Goal: Information Seeking & Learning: Learn about a topic

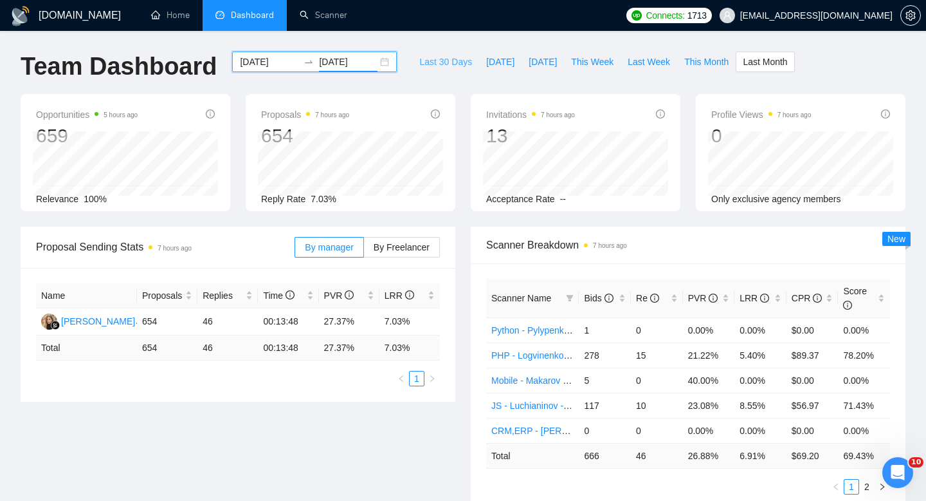
click at [452, 63] on span "Last 30 Days" at bounding box center [445, 62] width 53 height 14
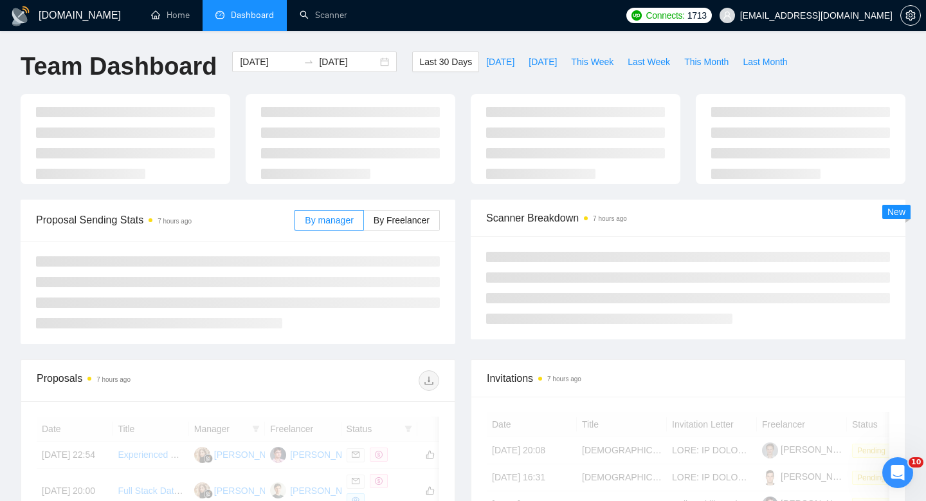
type input "[DATE]"
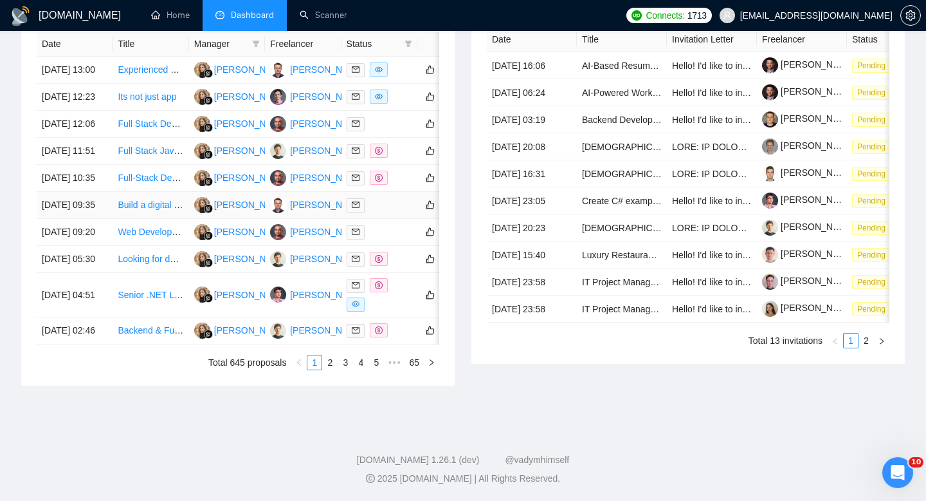
scroll to position [611, 0]
click at [328, 369] on link "2" at bounding box center [330, 362] width 14 height 14
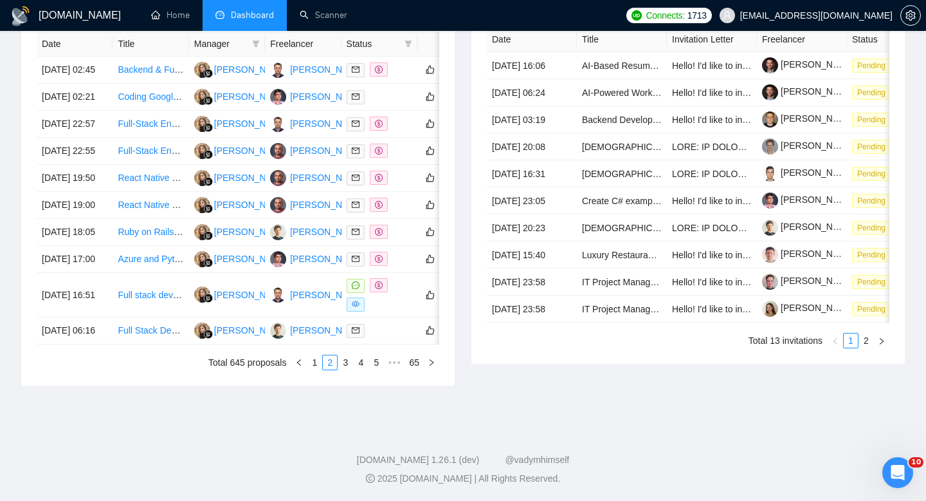
scroll to position [564, 0]
click at [344, 369] on link "3" at bounding box center [345, 362] width 14 height 14
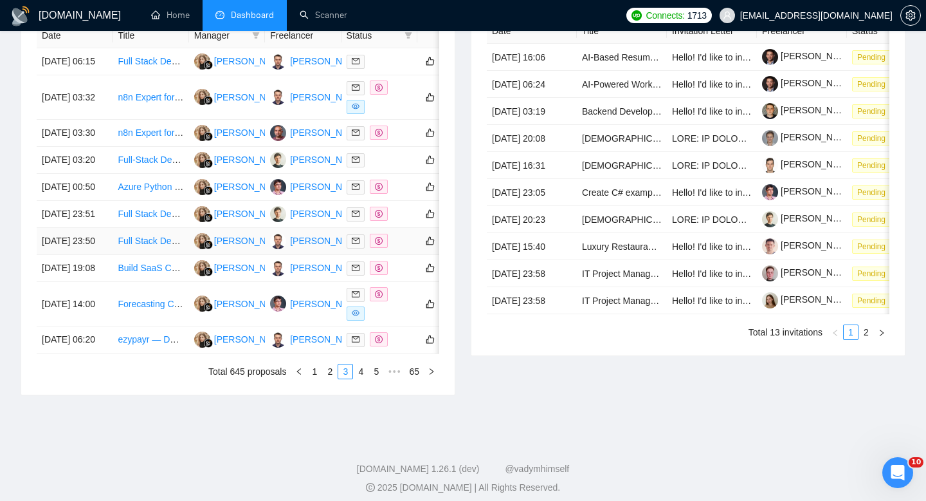
scroll to position [553, 0]
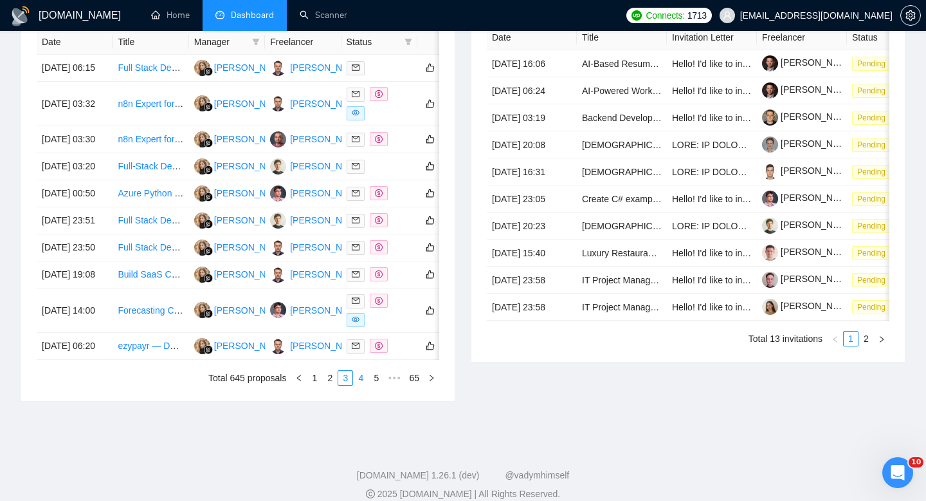
click at [362, 385] on link "4" at bounding box center [361, 378] width 14 height 14
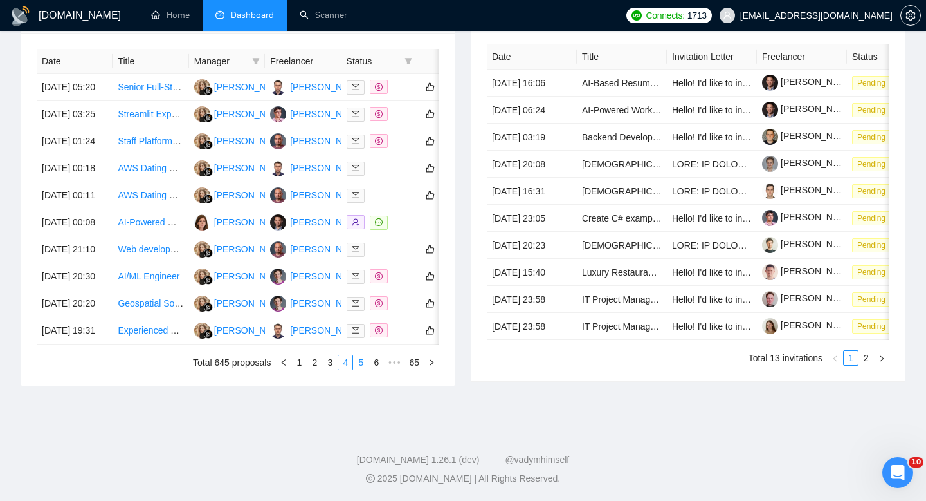
click at [364, 369] on link "5" at bounding box center [361, 362] width 14 height 14
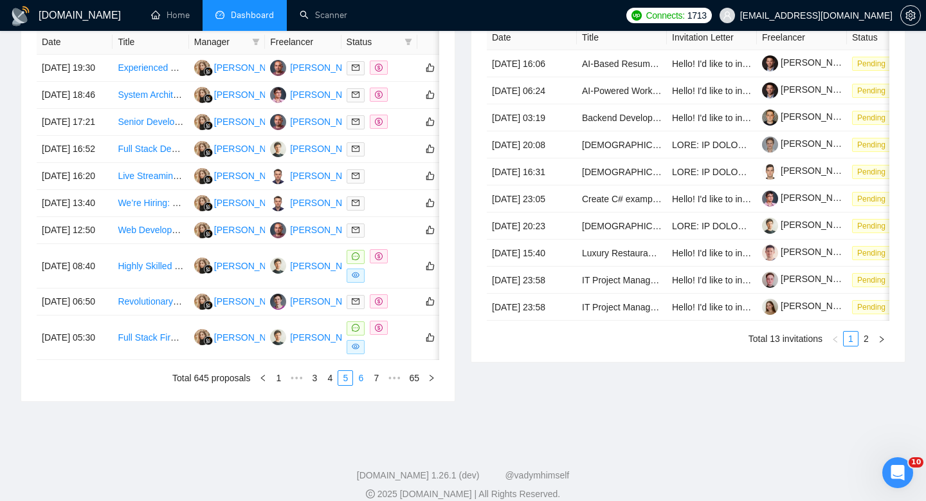
click at [362, 385] on link "6" at bounding box center [361, 378] width 14 height 14
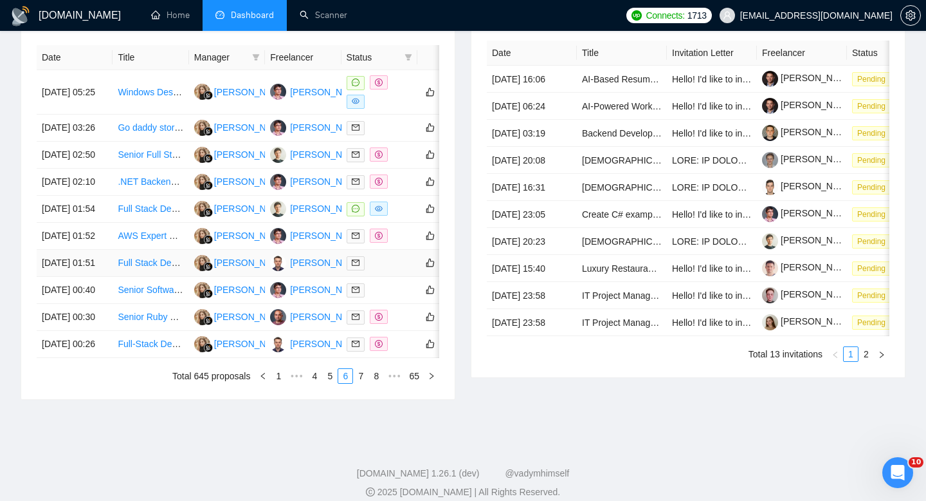
scroll to position [539, 0]
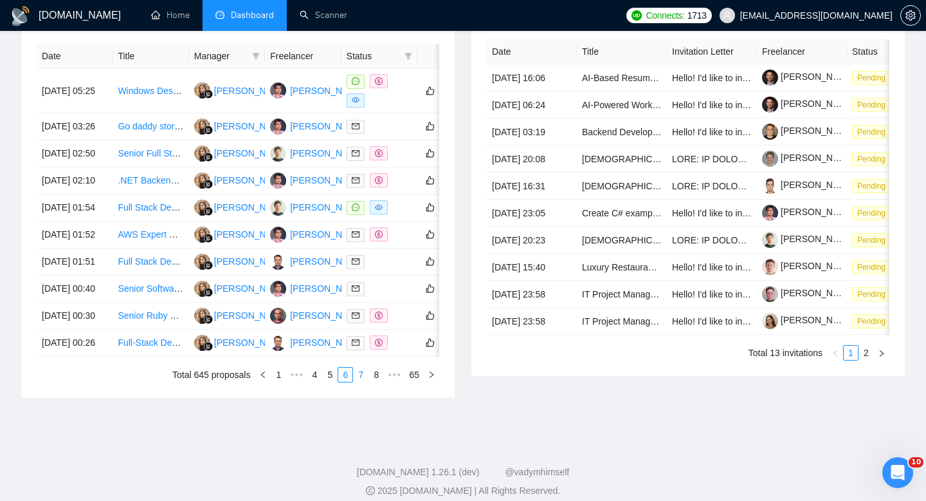
click at [357, 382] on link "7" at bounding box center [361, 374] width 14 height 14
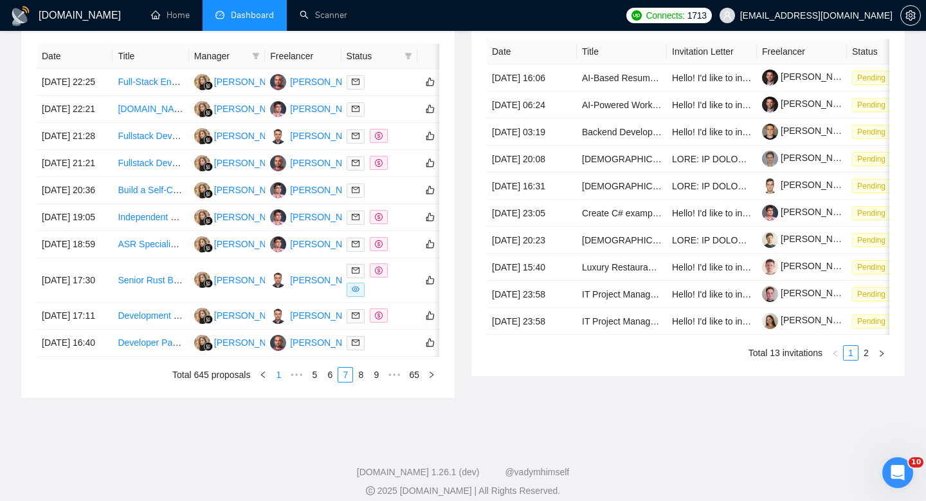
click at [281, 382] on link "1" at bounding box center [279, 374] width 14 height 14
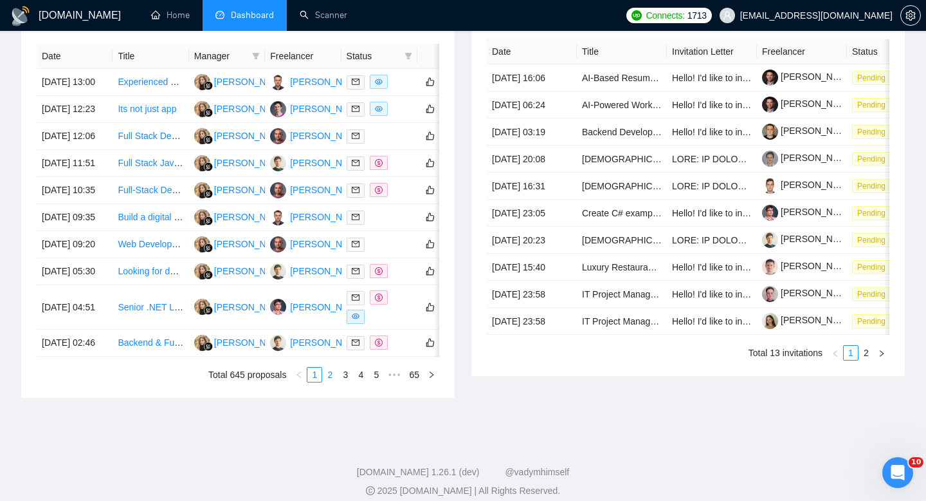
click at [329, 382] on link "2" at bounding box center [330, 374] width 14 height 14
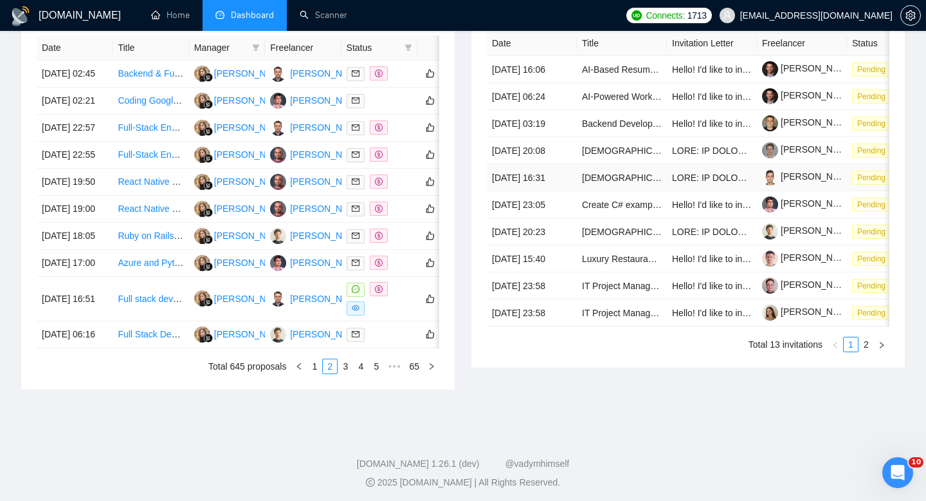
scroll to position [548, 0]
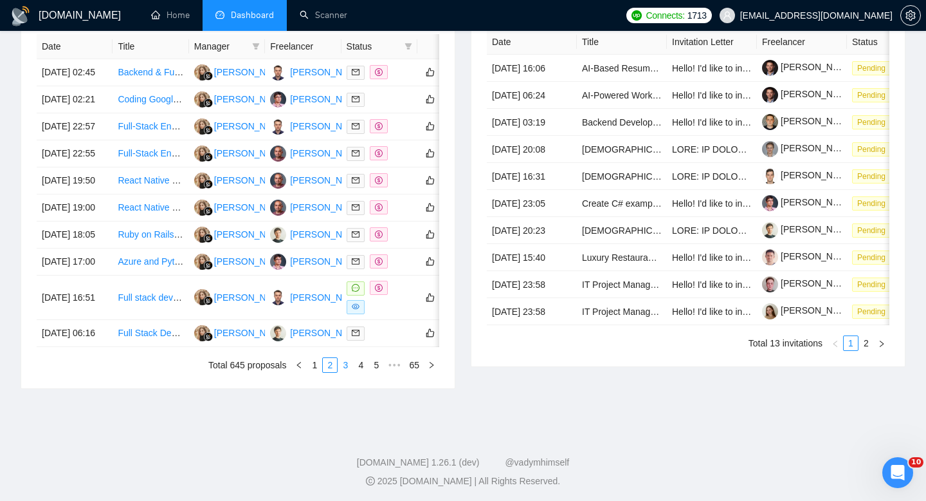
click at [343, 372] on link "3" at bounding box center [345, 365] width 14 height 14
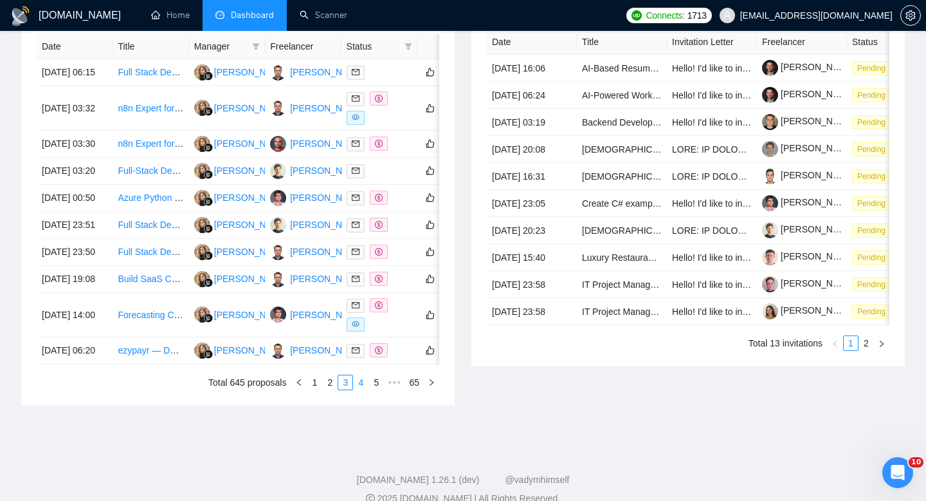
click at [359, 389] on link "4" at bounding box center [361, 382] width 14 height 14
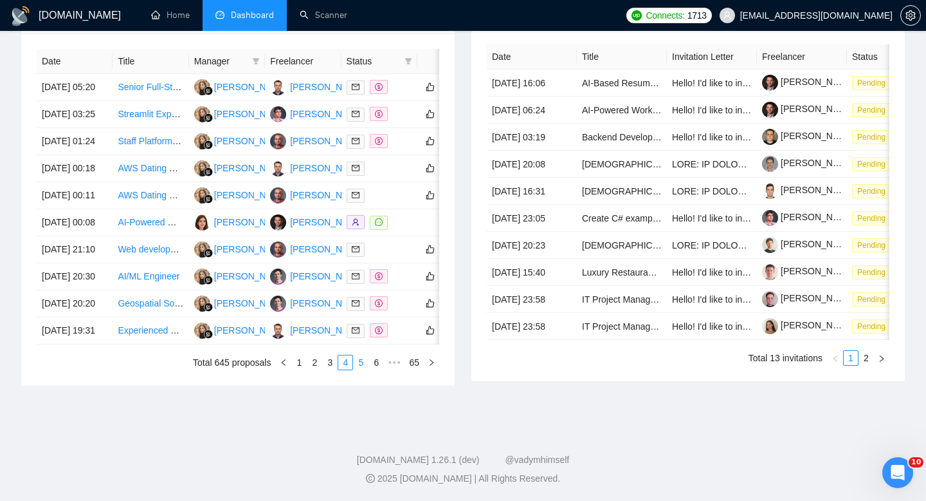
click at [364, 369] on link "5" at bounding box center [361, 362] width 14 height 14
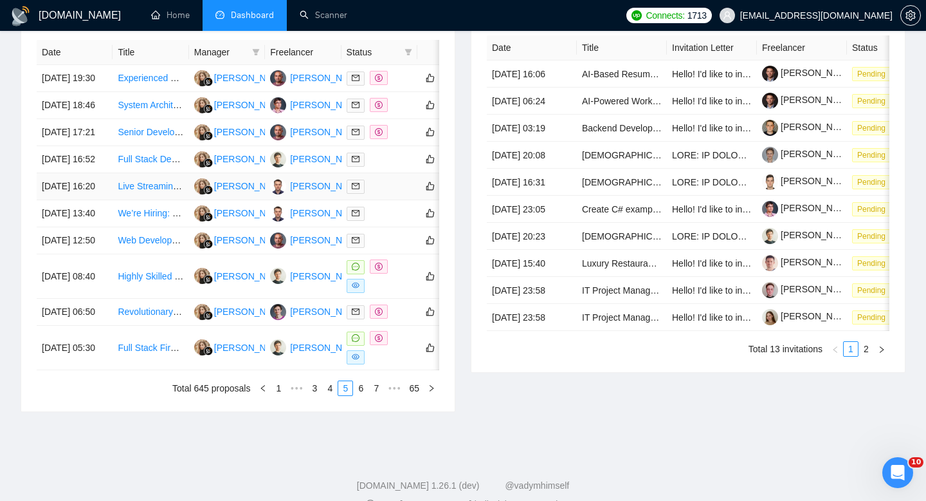
scroll to position [562, 0]
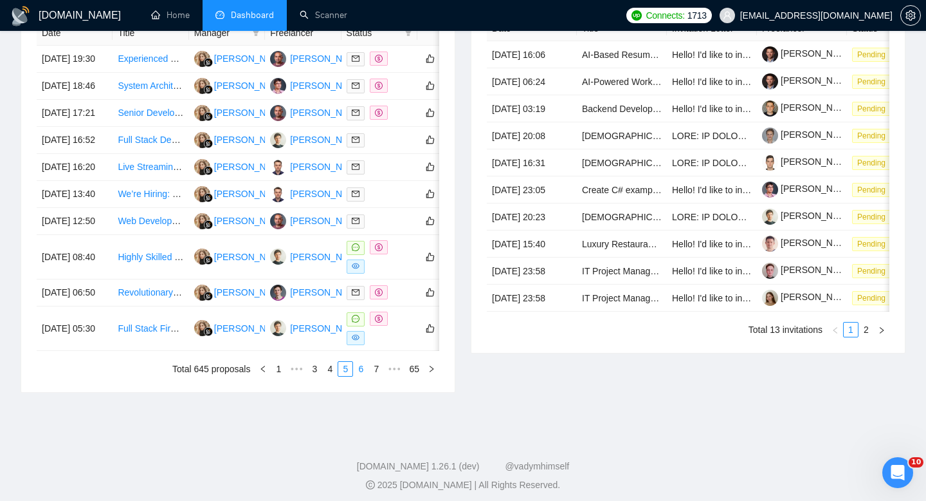
click at [362, 376] on link "6" at bounding box center [361, 369] width 14 height 14
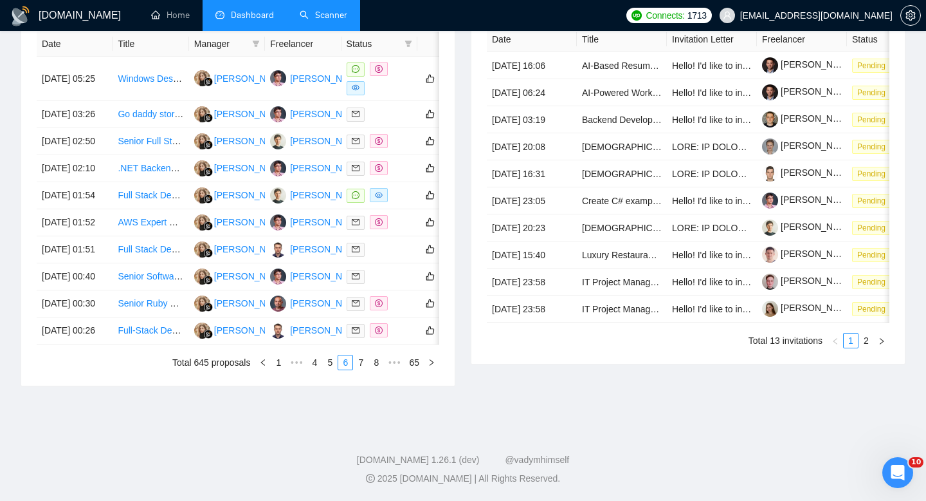
scroll to position [0, 0]
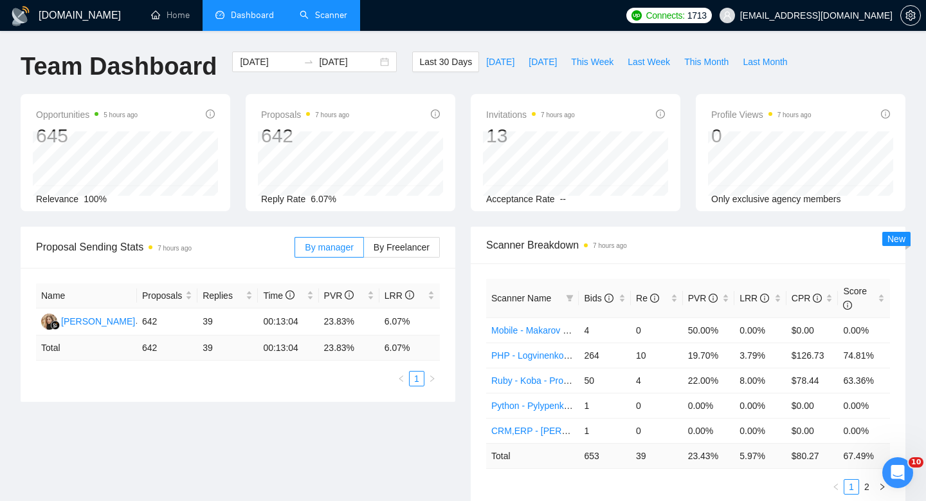
click at [315, 17] on link "Scanner" at bounding box center [324, 15] width 48 height 11
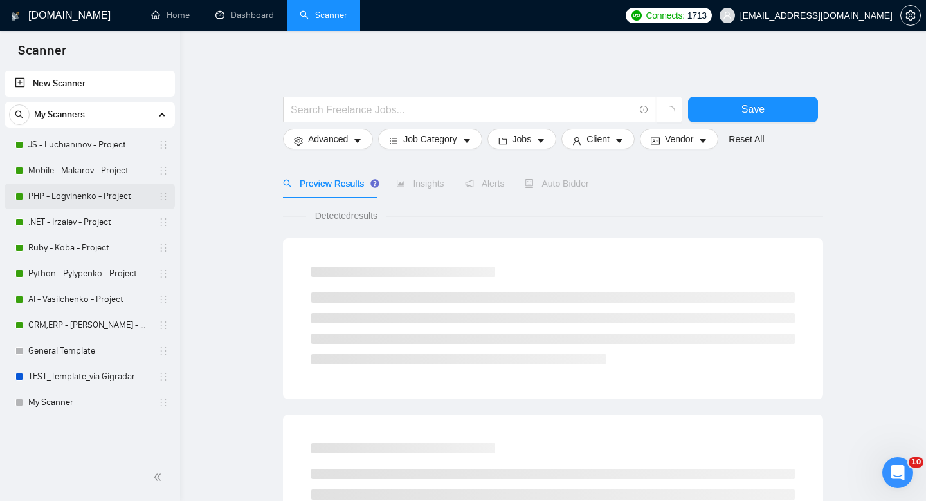
click at [79, 194] on link "PHP - Logvinenko - Project" at bounding box center [89, 196] width 122 height 26
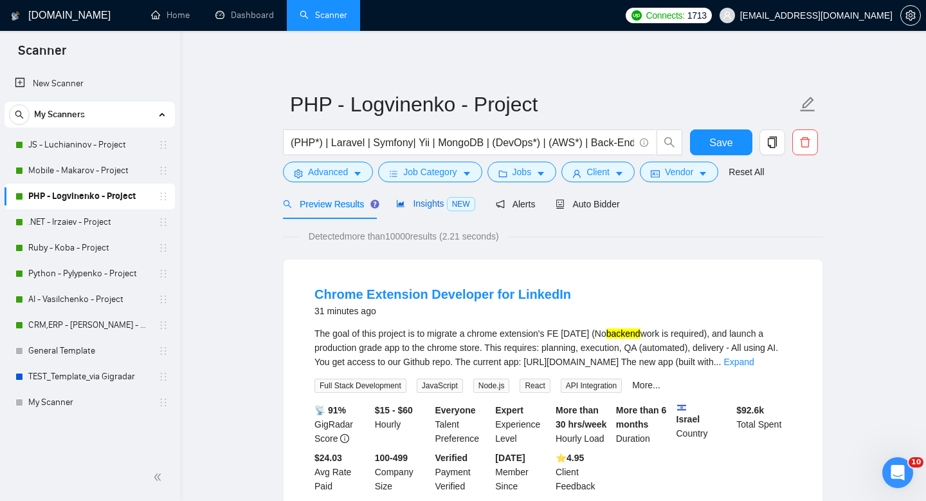
click at [417, 207] on span "Insights NEW" at bounding box center [435, 203] width 78 height 10
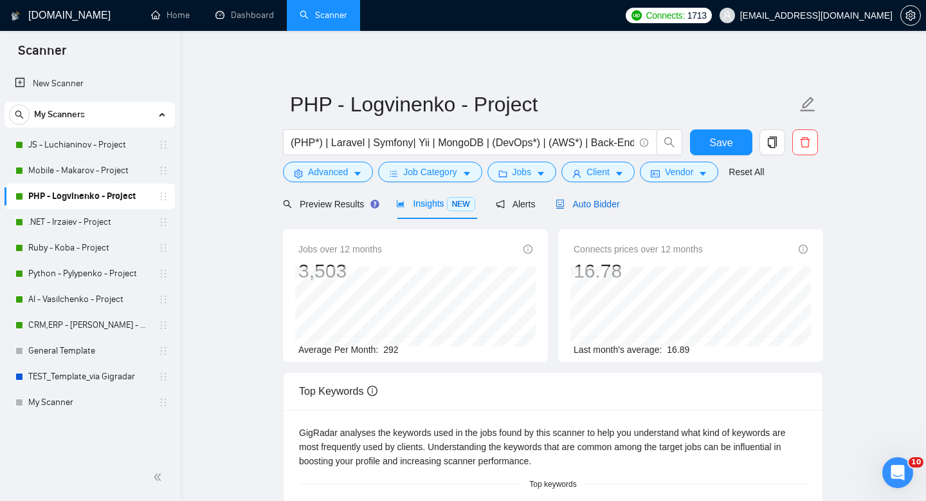
click at [590, 208] on span "Auto Bidder" at bounding box center [588, 204] width 64 height 10
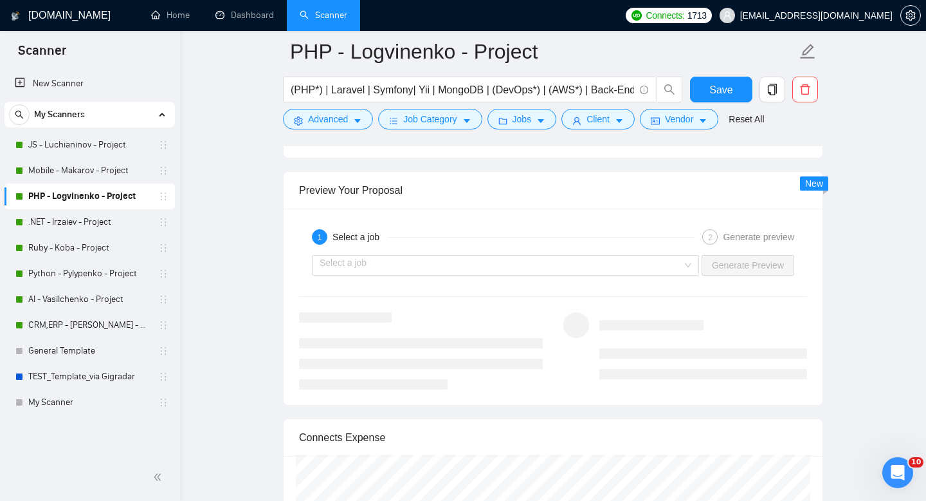
scroll to position [2491, 0]
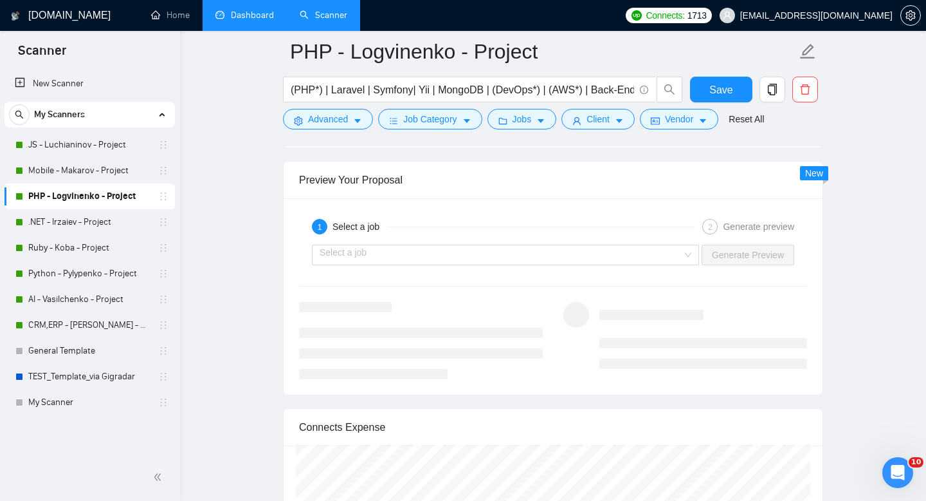
click at [239, 21] on link "Dashboard" at bounding box center [245, 15] width 59 height 11
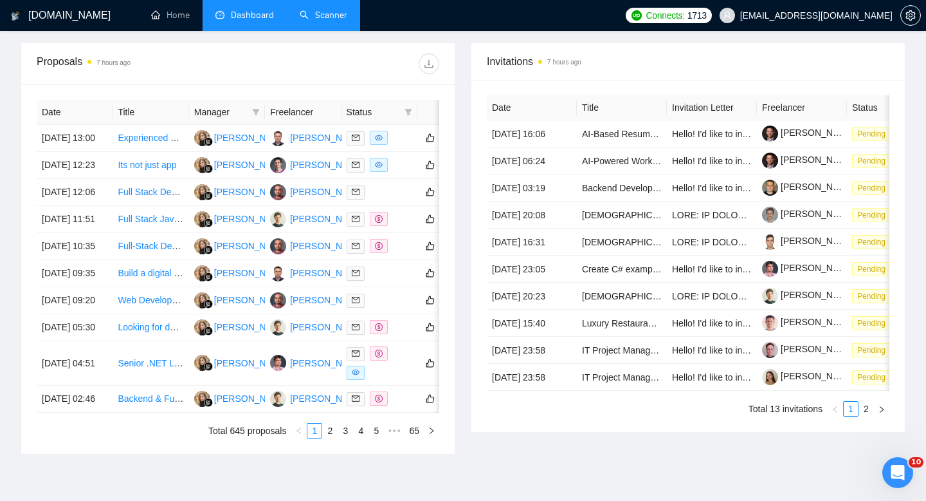
scroll to position [481, 0]
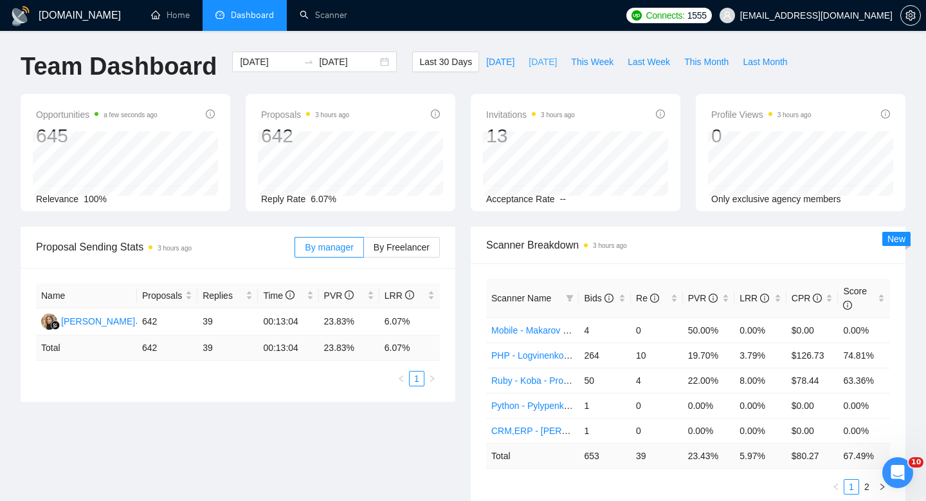
click at [533, 64] on span "[DATE]" at bounding box center [543, 62] width 28 height 14
type input "[DATE]"
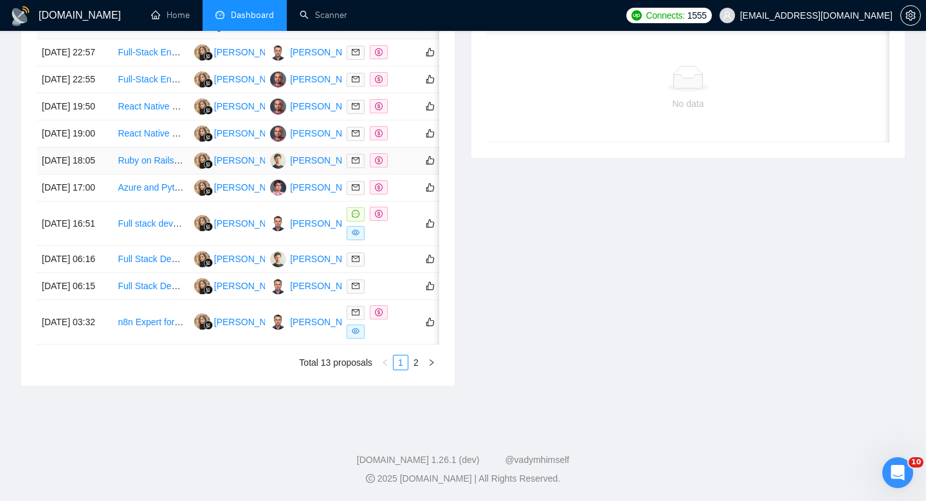
scroll to position [572, 0]
click at [414, 369] on link "2" at bounding box center [416, 362] width 14 height 14
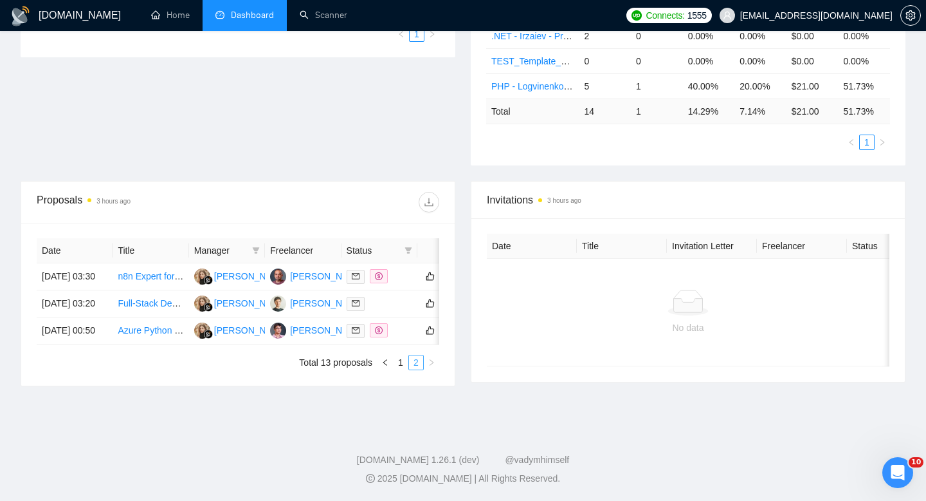
scroll to position [381, 0]
click at [401, 362] on link "1" at bounding box center [401, 362] width 14 height 14
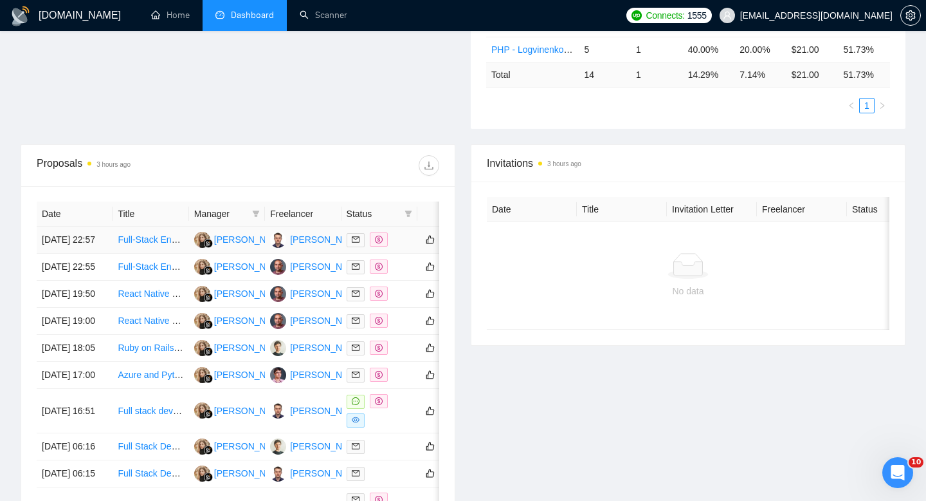
click at [148, 244] on link "Full-Stack Engineers for AI-First Tutoring Platform" at bounding box center [217, 239] width 198 height 10
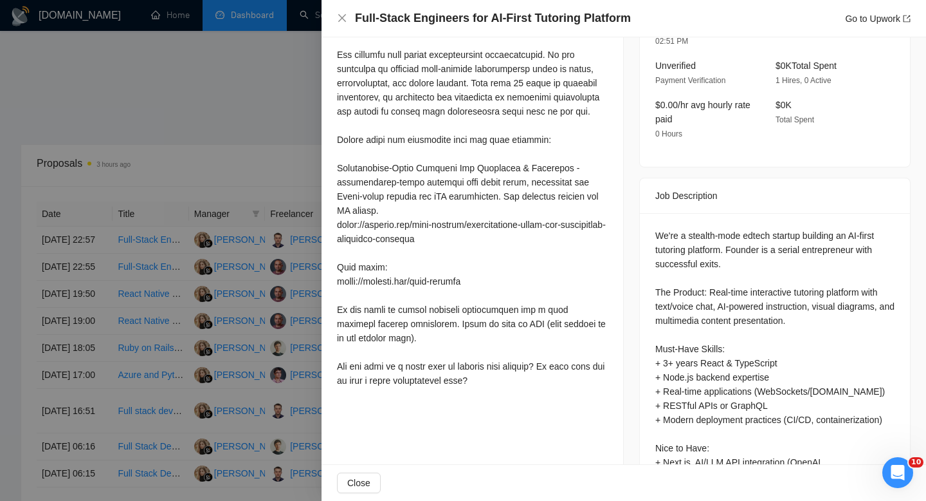
scroll to position [393, 0]
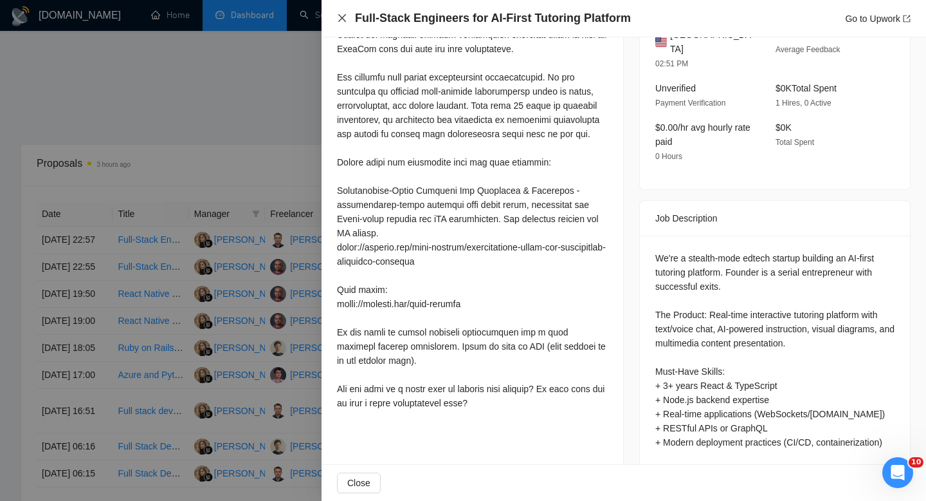
click at [340, 15] on icon "close" at bounding box center [342, 18] width 10 height 10
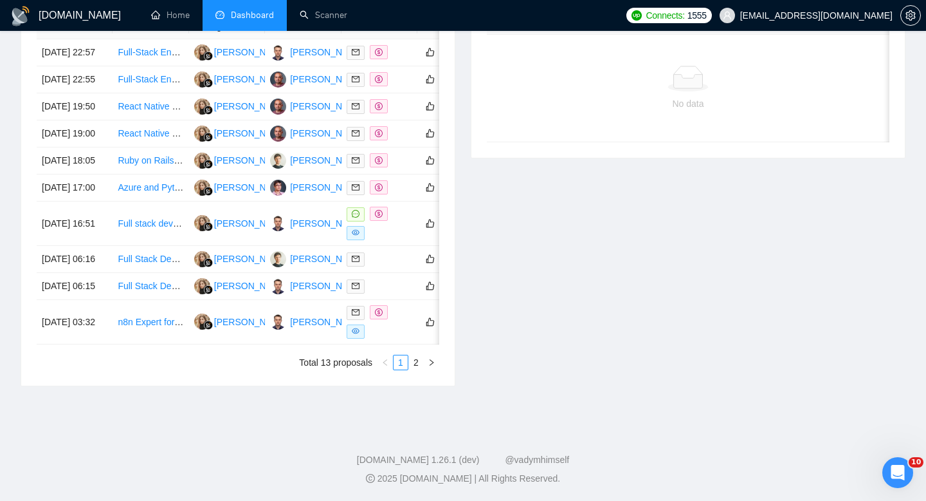
scroll to position [605, 0]
click at [418, 369] on link "2" at bounding box center [416, 362] width 14 height 14
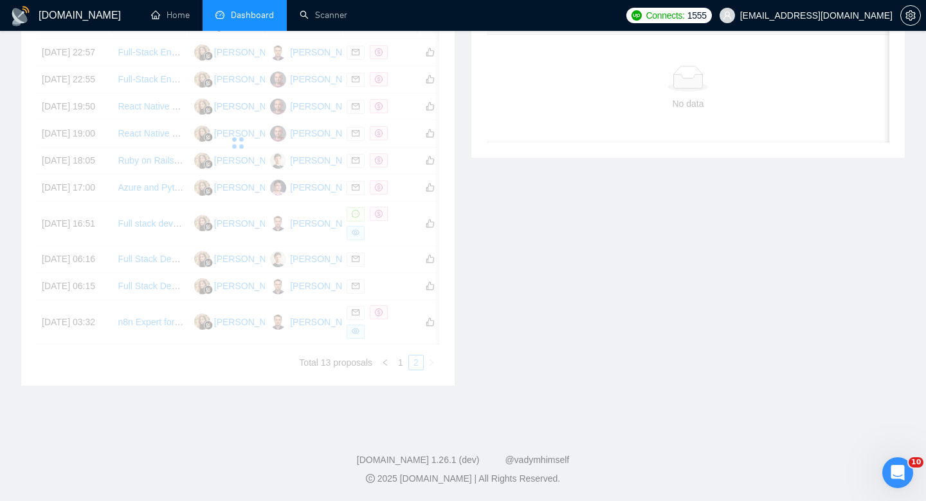
scroll to position [381, 0]
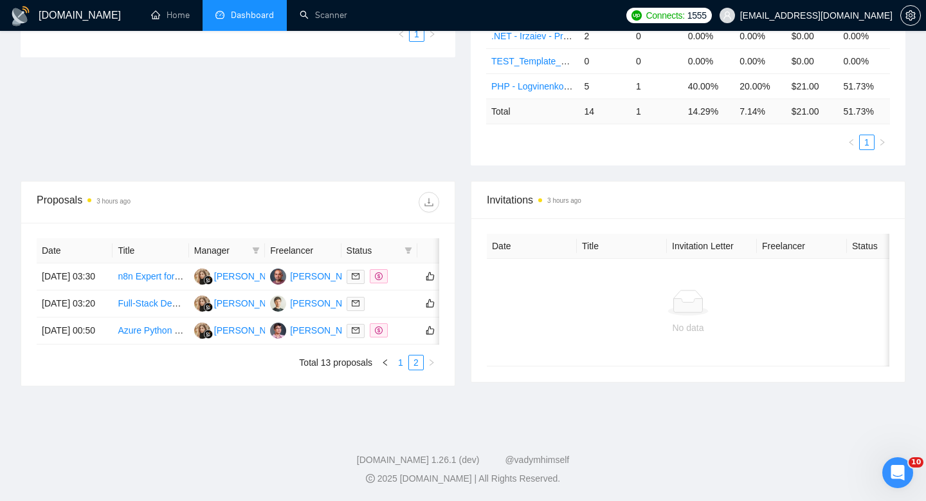
click at [401, 365] on link "1" at bounding box center [401, 362] width 14 height 14
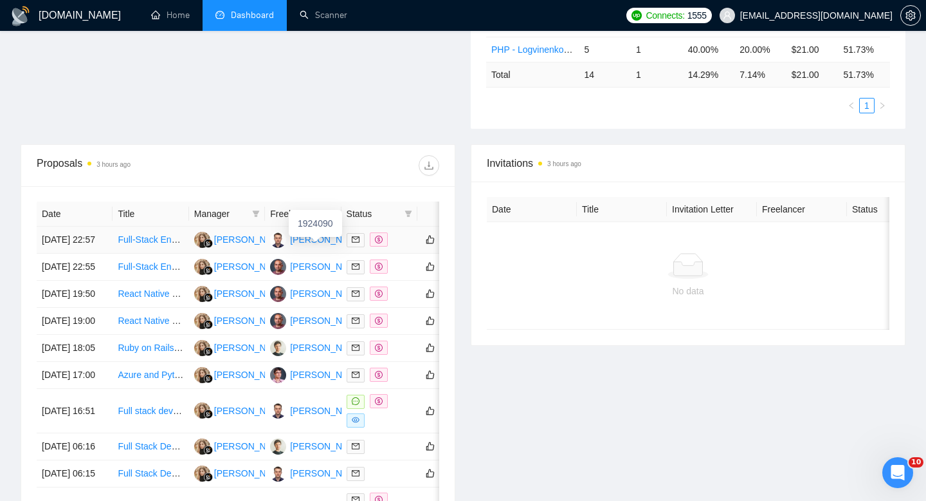
click at [309, 244] on div "[PERSON_NAME]" at bounding box center [327, 239] width 74 height 14
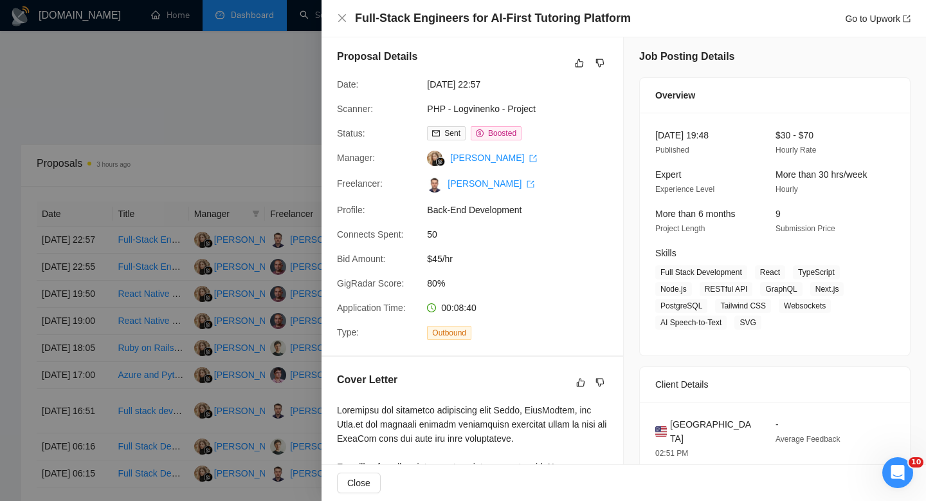
scroll to position [0, 0]
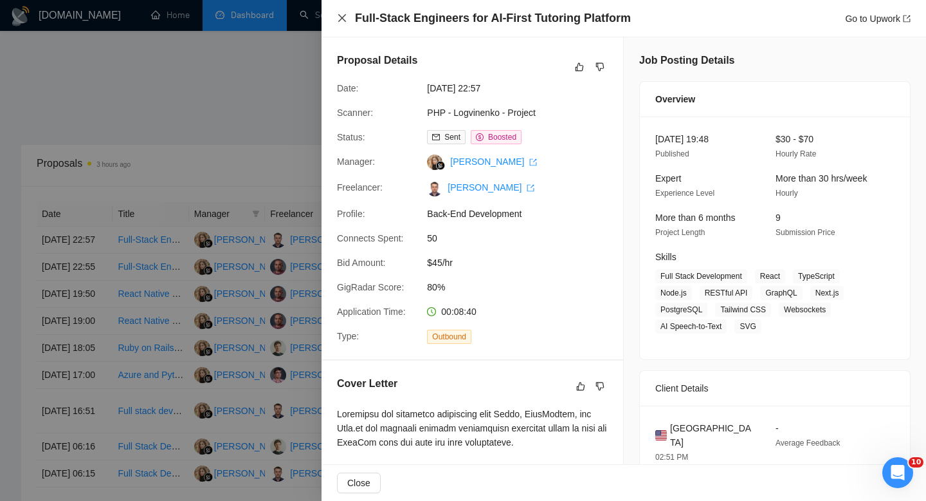
click at [342, 17] on icon "close" at bounding box center [342, 18] width 10 height 10
